Goal: Navigation & Orientation: Find specific page/section

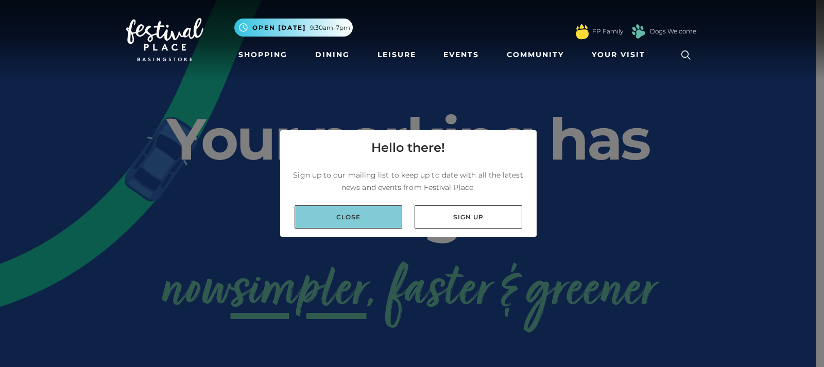
click at [339, 214] on link "Close" at bounding box center [348, 216] width 108 height 23
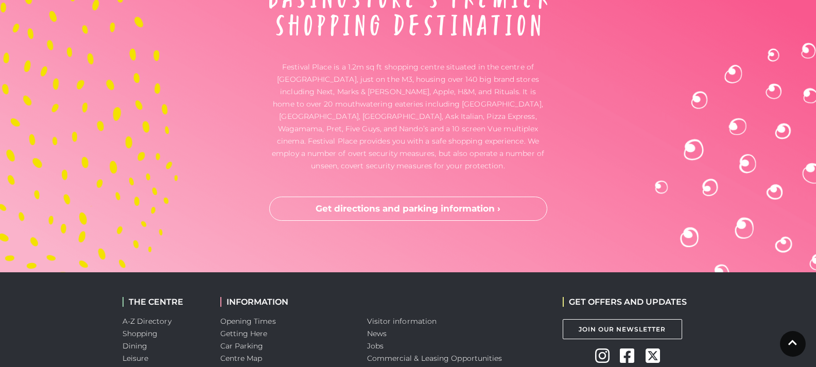
scroll to position [2816, 0]
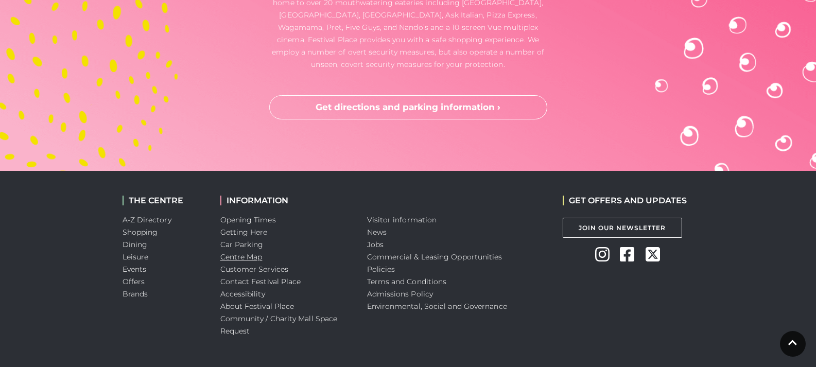
click at [248, 252] on link "Centre Map" at bounding box center [241, 256] width 42 height 9
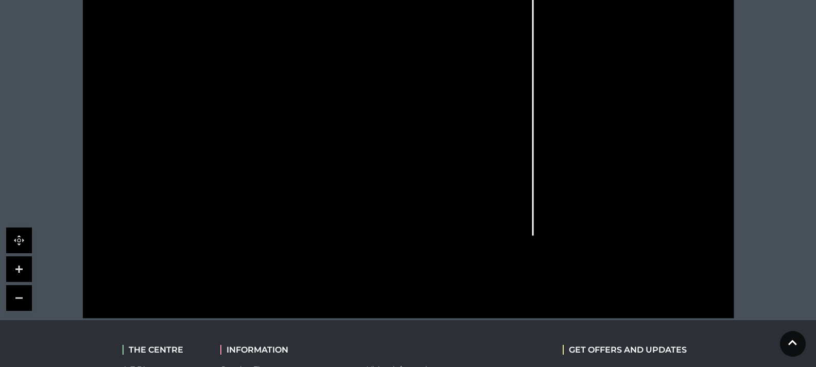
scroll to position [412, 0]
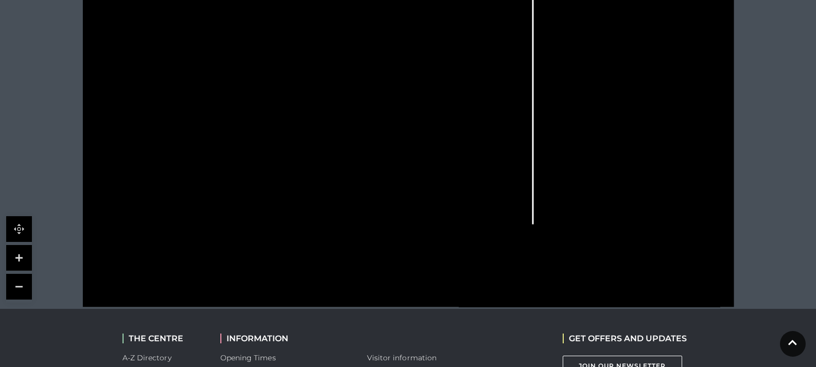
drag, startPoint x: 271, startPoint y: 169, endPoint x: 239, endPoint y: 129, distance: 52.0
click at [239, 129] on rect at bounding box center [241, 131] width 25 height 8
